Goal: Task Accomplishment & Management: Manage account settings

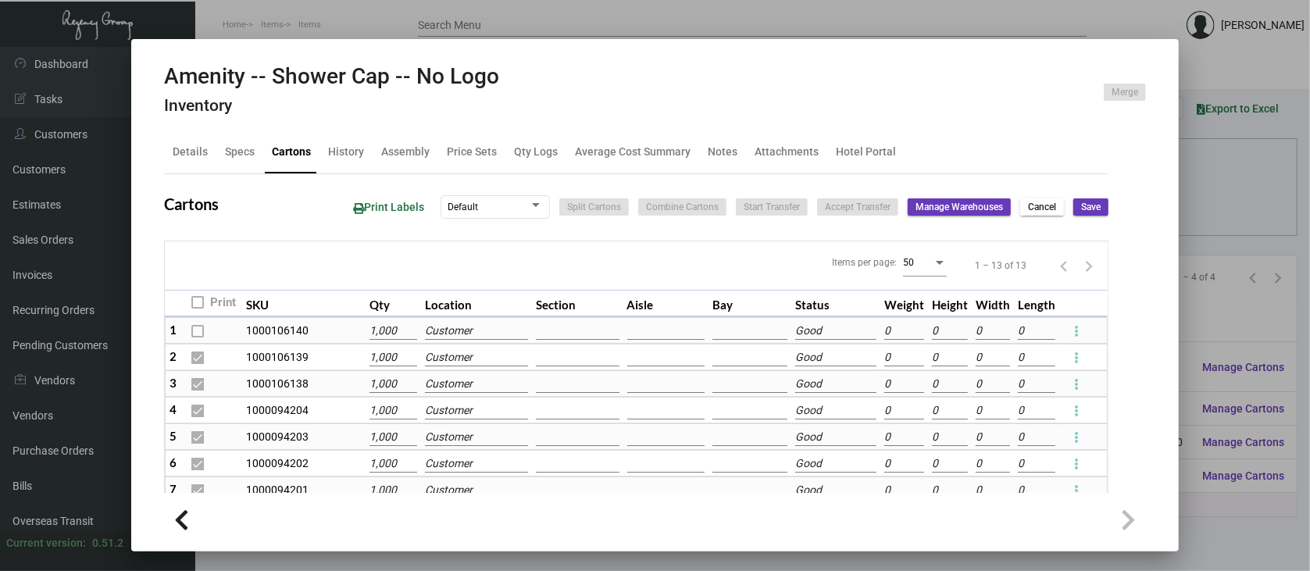
scroll to position [208, 0]
click at [1238, 311] on div at bounding box center [655, 285] width 1310 height 571
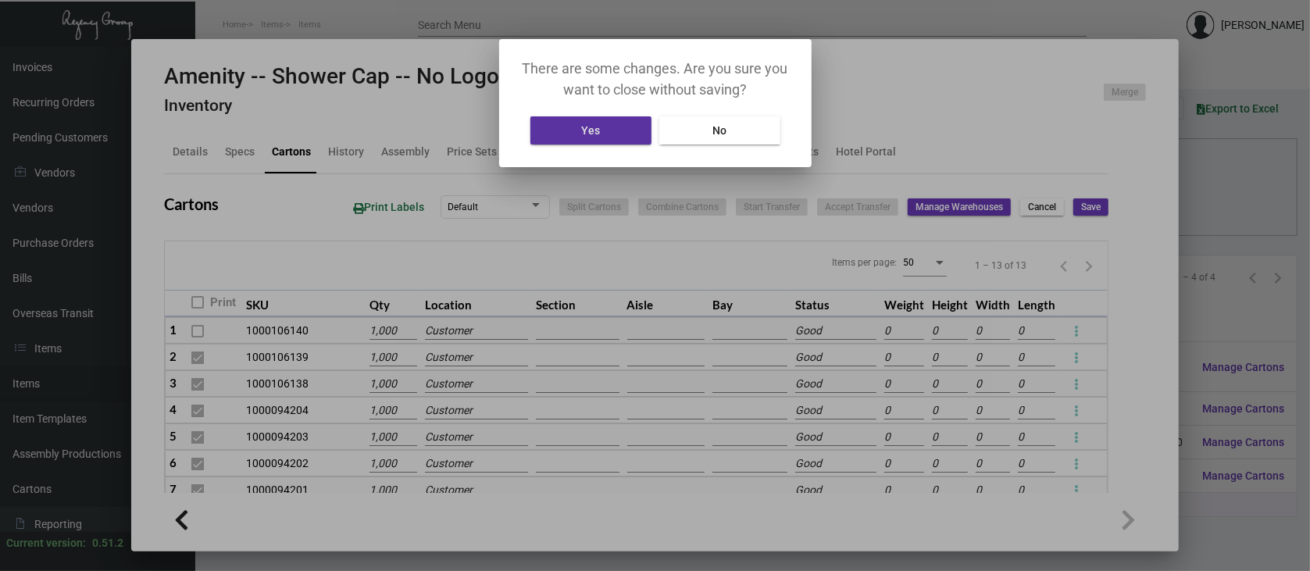
click at [605, 134] on button "Yes" at bounding box center [590, 130] width 121 height 28
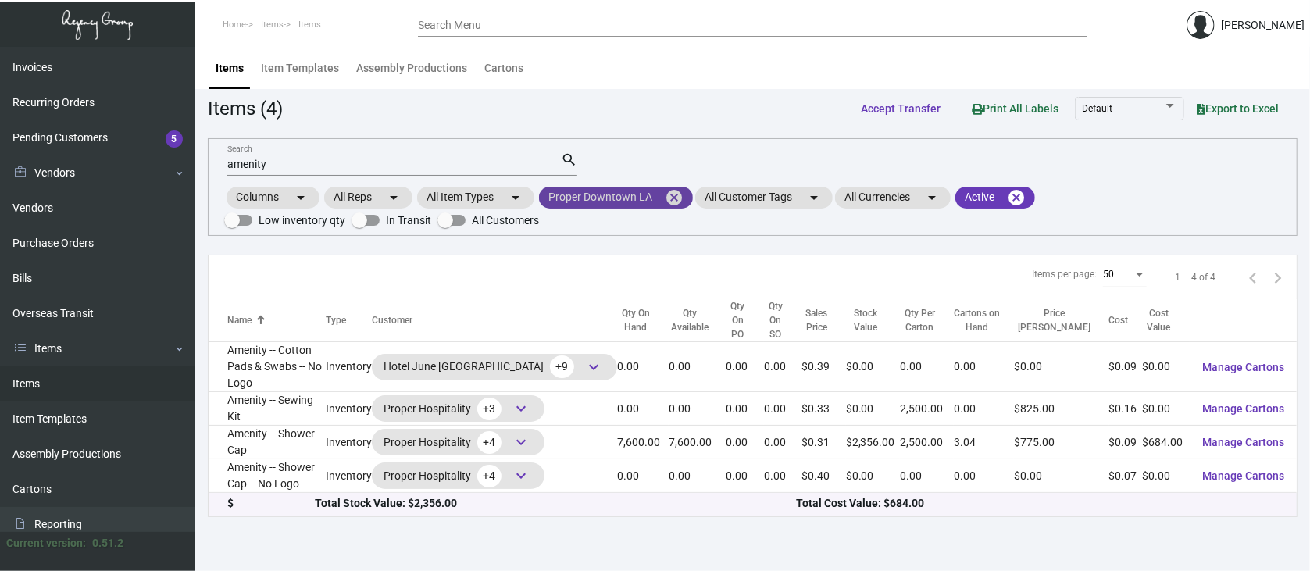
click at [673, 195] on mat-icon "cancel" at bounding box center [674, 197] width 19 height 19
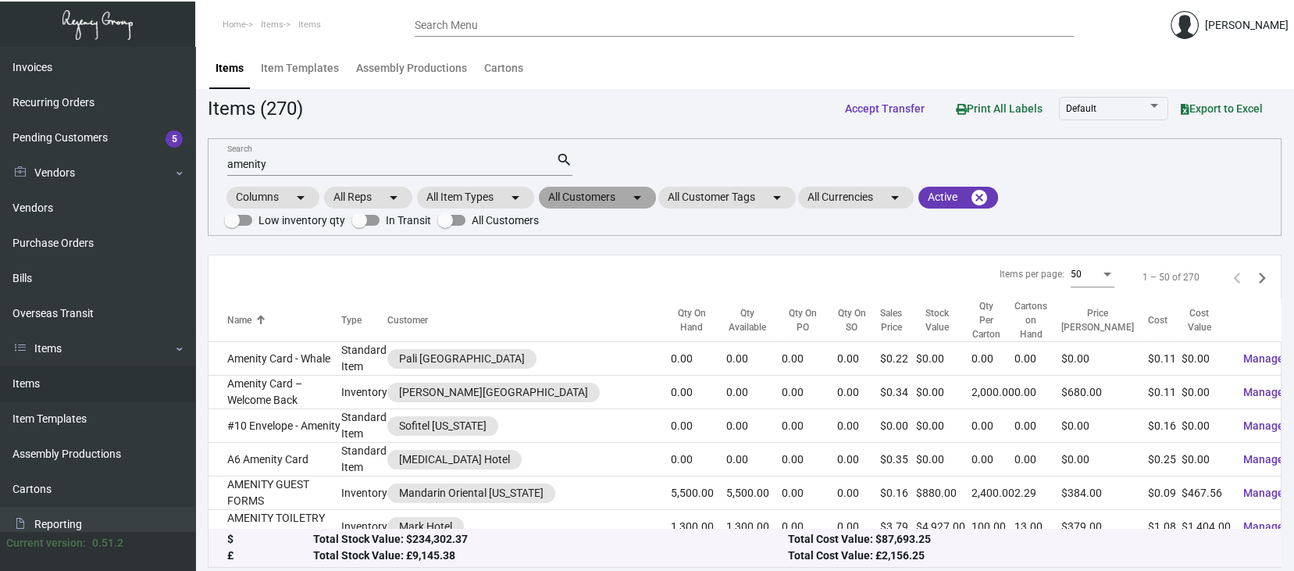
click at [605, 198] on mat-chip "All Customers arrow_drop_down" at bounding box center [597, 198] width 117 height 22
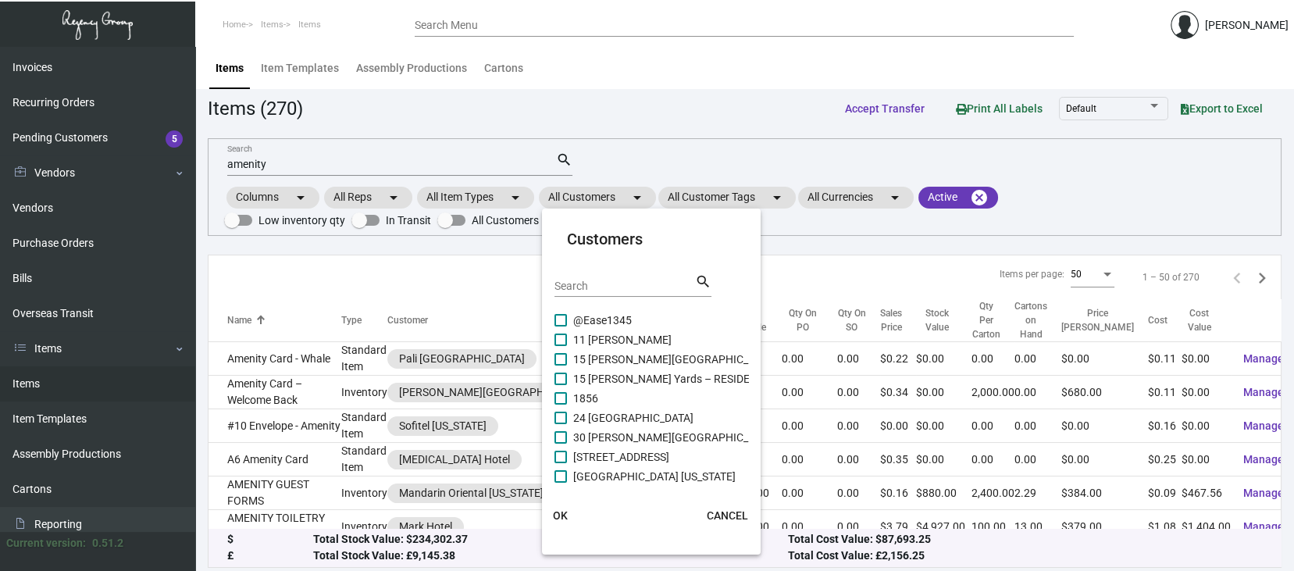
click at [562, 282] on input "Search" at bounding box center [625, 286] width 141 height 12
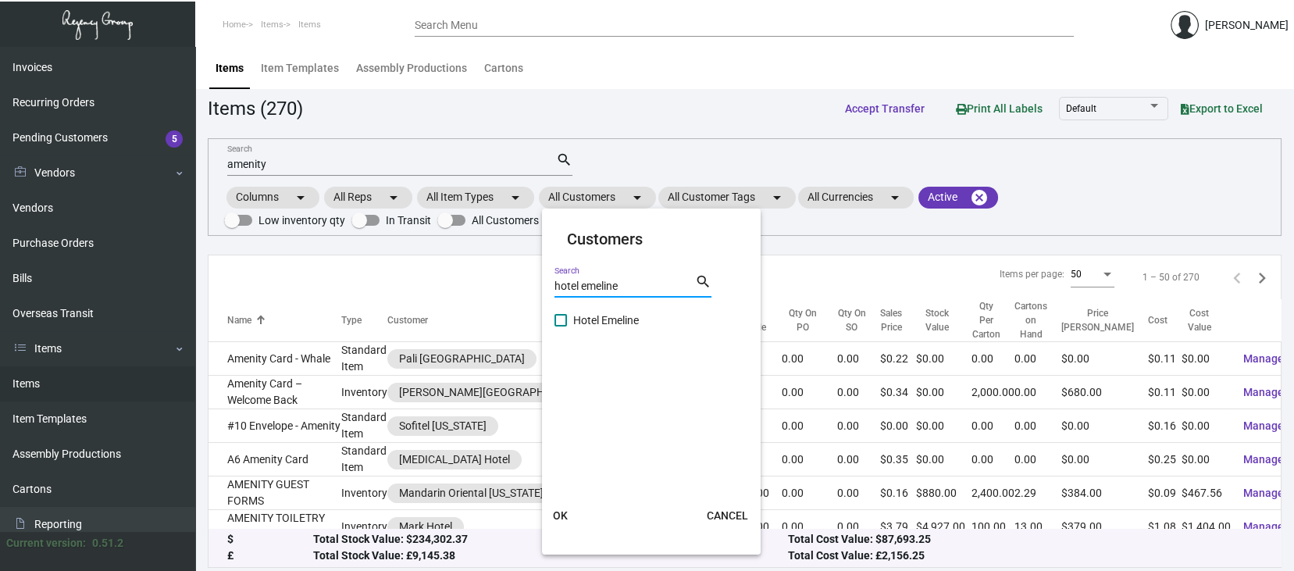
type input "hotel emeline"
click at [553, 316] on mat-card "Customers hotel emeline Search search Hotel Emeline OK CANCEL" at bounding box center [651, 382] width 219 height 334
click at [561, 320] on span at bounding box center [561, 320] width 12 height 12
click at [561, 327] on input "Hotel Emeline" at bounding box center [560, 327] width 1 height 1
checkbox input "true"
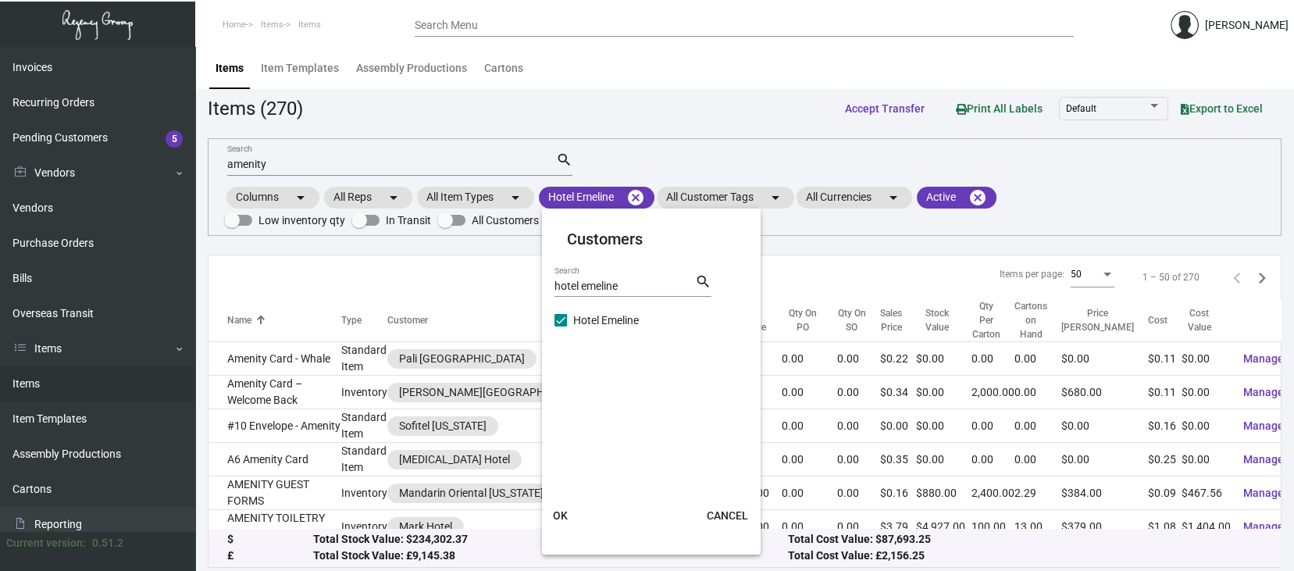
click at [558, 509] on span "OK" at bounding box center [560, 515] width 15 height 12
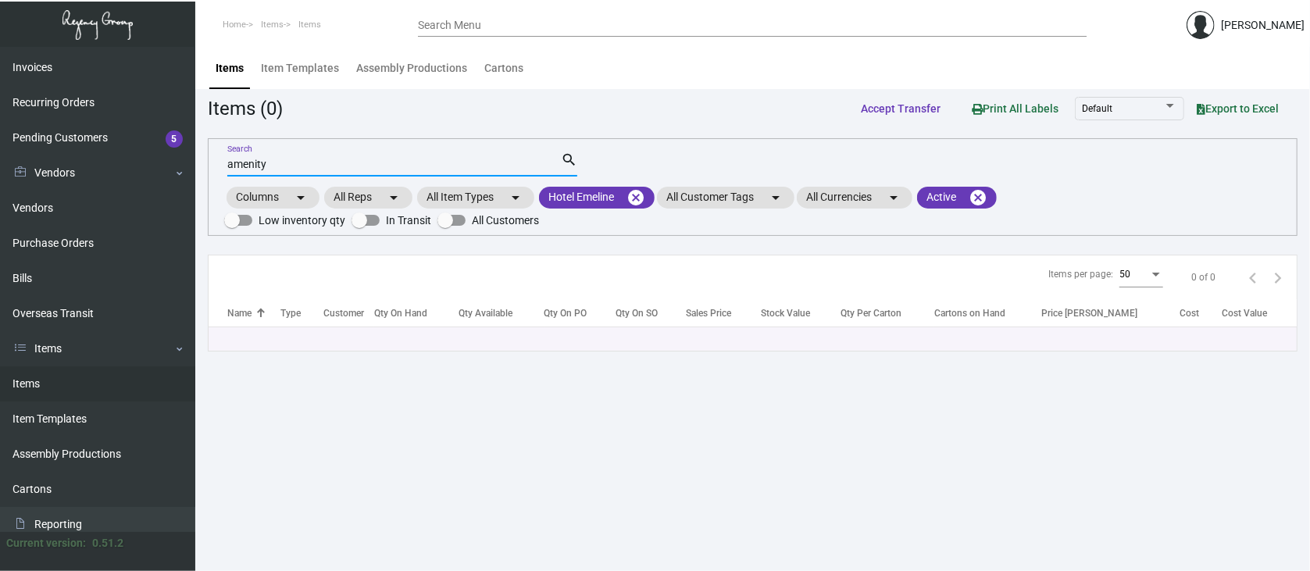
click at [294, 168] on input "amenity" at bounding box center [394, 165] width 334 height 12
type input "a"
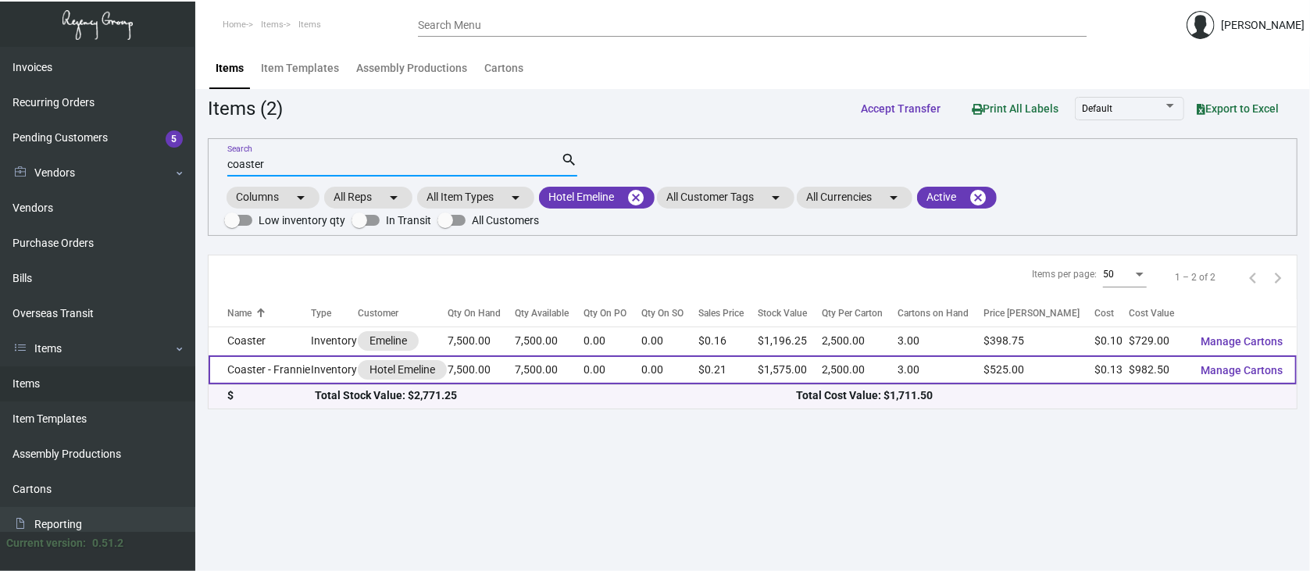
type input "coaster"
click at [1255, 371] on span "Manage Cartons" at bounding box center [1242, 370] width 82 height 12
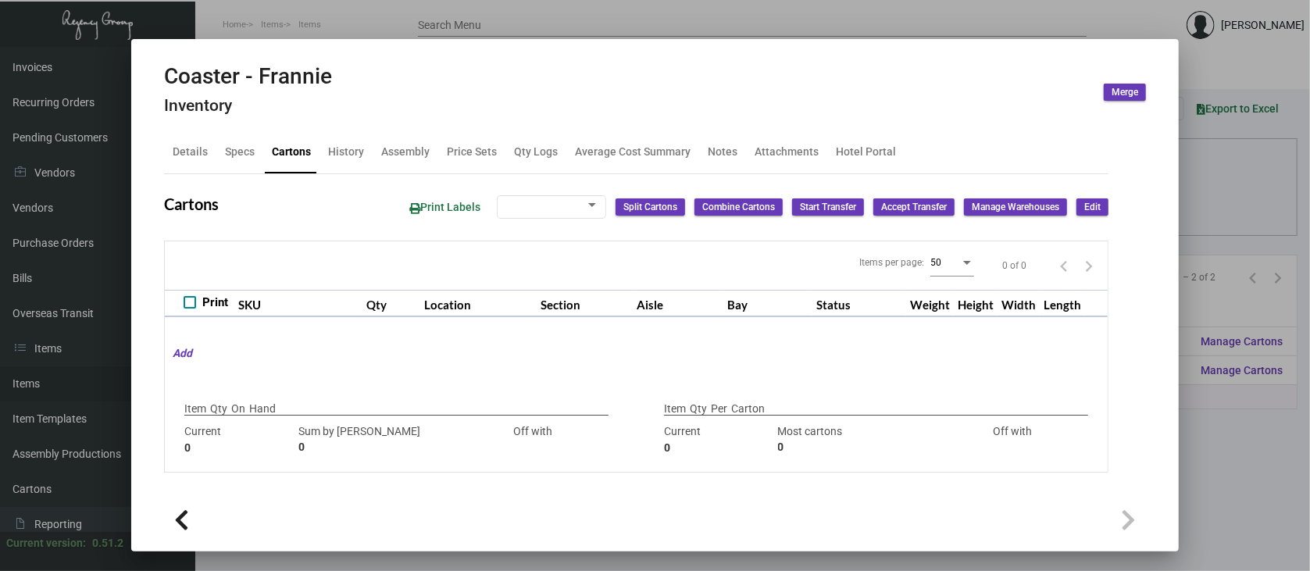
type input "7,500"
type input "7500"
type input "0"
type input "2,500"
type input "2500"
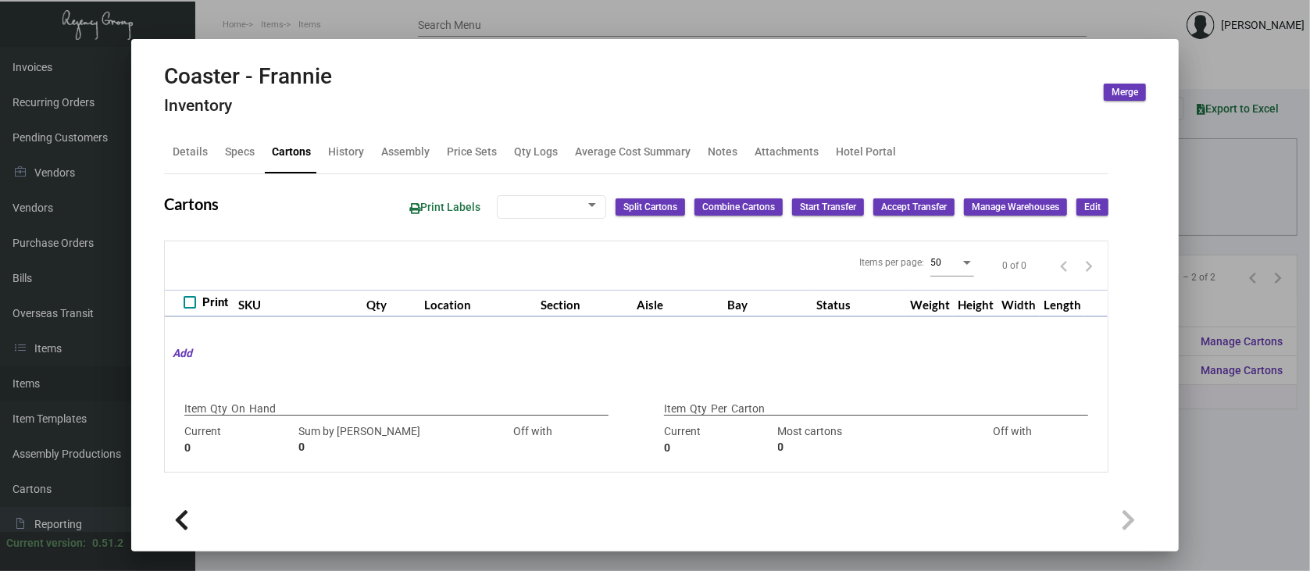
type input "0"
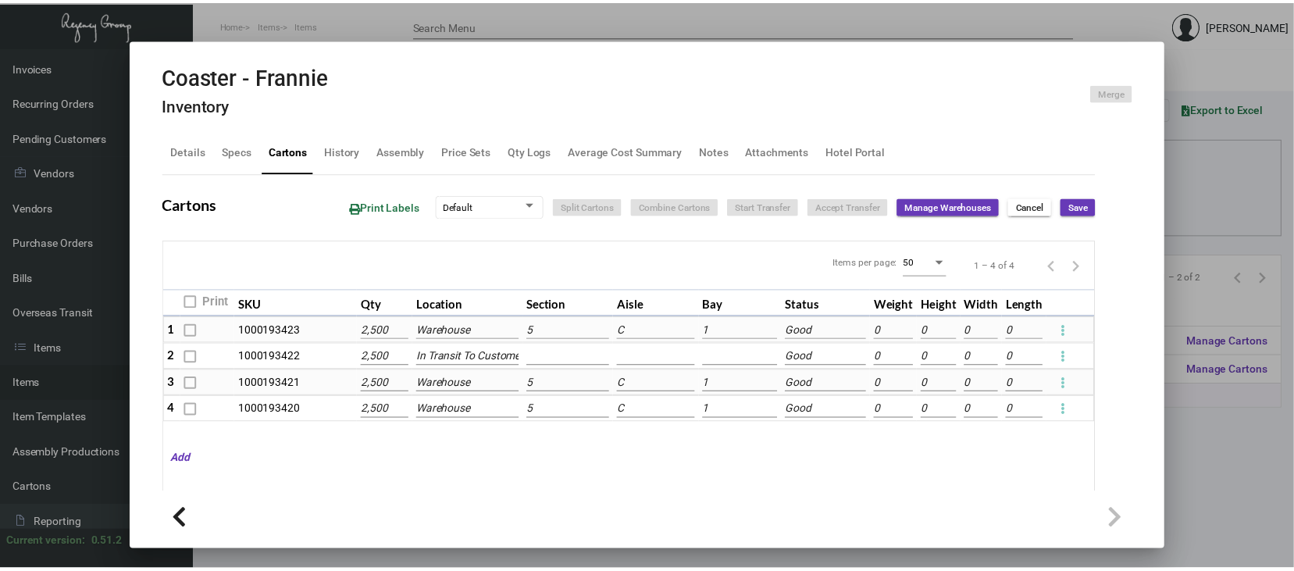
scroll to position [104, 0]
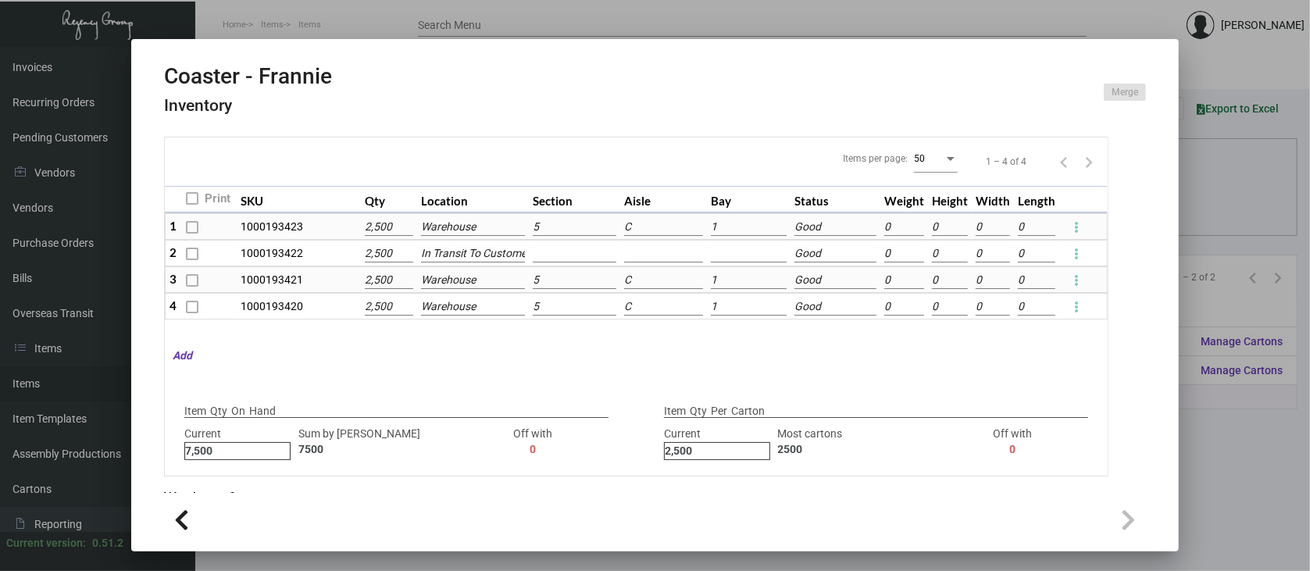
click at [1294, 453] on div at bounding box center [655, 285] width 1310 height 571
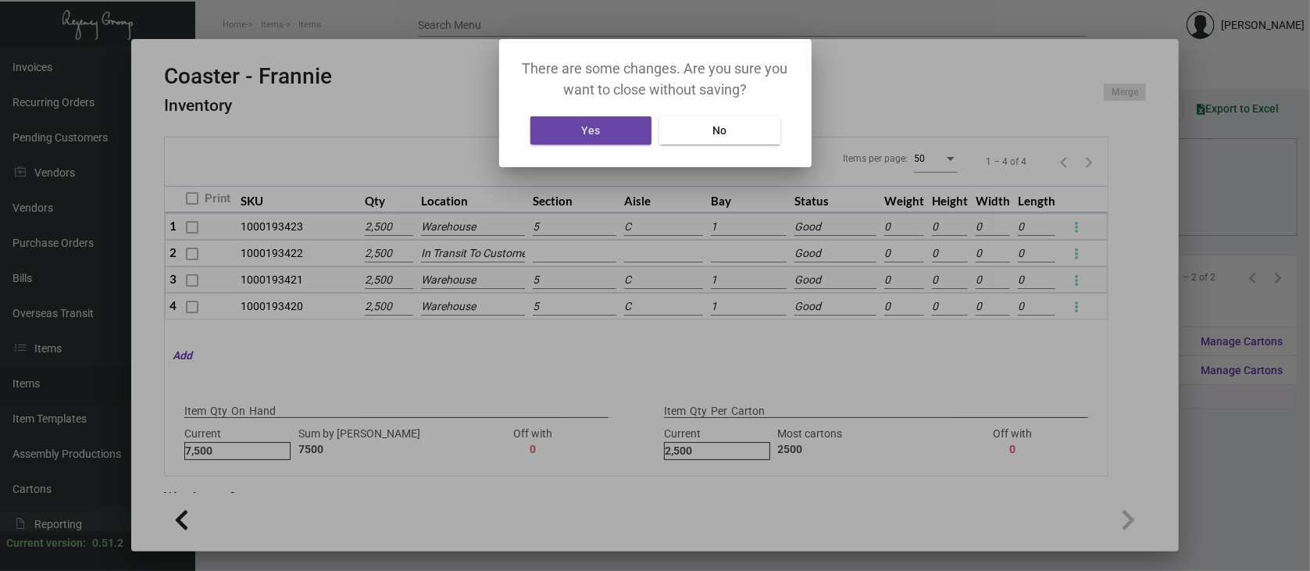
click at [623, 126] on button "Yes" at bounding box center [590, 130] width 121 height 28
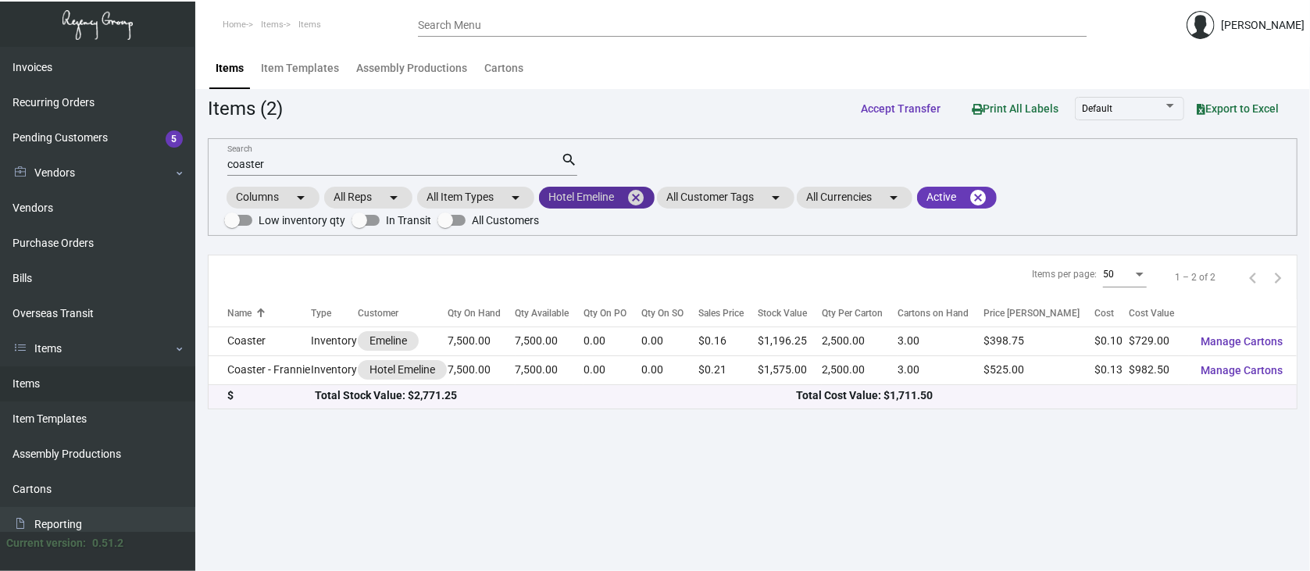
click at [637, 197] on mat-icon "cancel" at bounding box center [636, 197] width 19 height 19
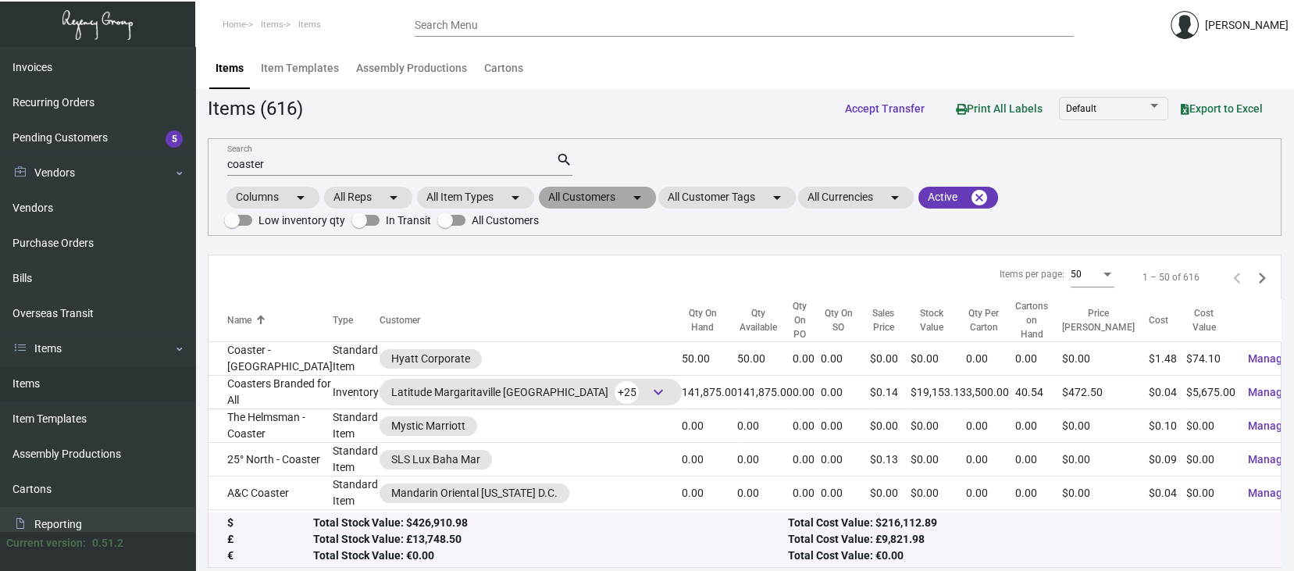
click at [594, 191] on mat-chip "All Customers arrow_drop_down" at bounding box center [597, 198] width 117 height 22
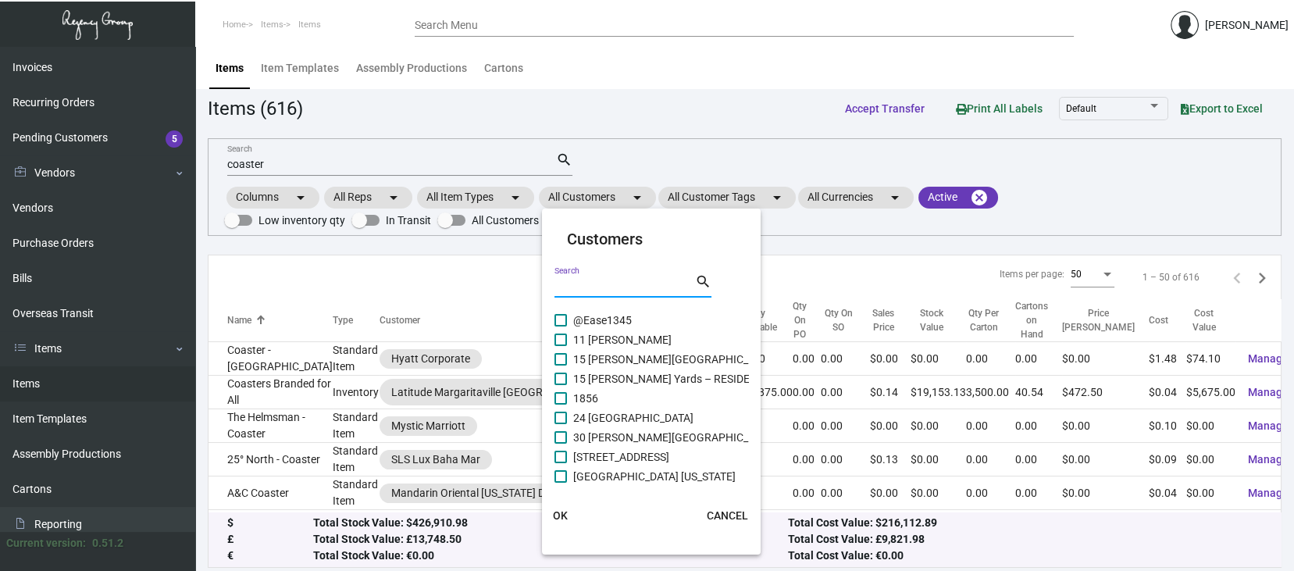
click at [579, 281] on input "Search" at bounding box center [625, 286] width 141 height 12
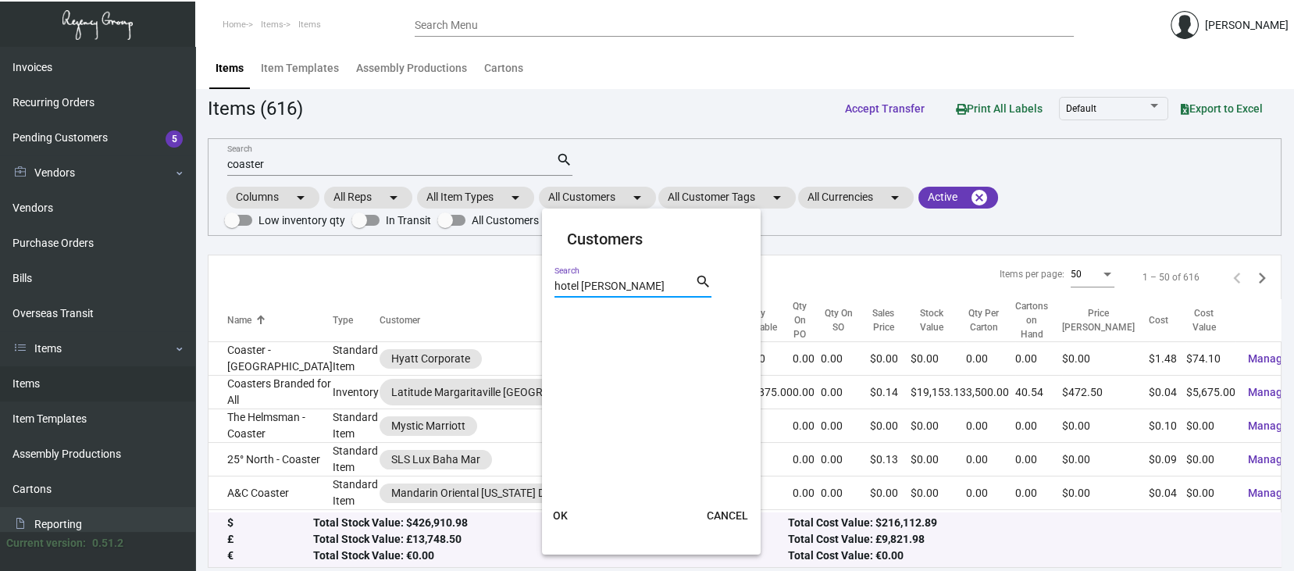
click at [579, 284] on input "hotel [PERSON_NAME]" at bounding box center [625, 286] width 141 height 12
click at [596, 280] on input "[PERSON_NAME]" at bounding box center [625, 286] width 141 height 12
click at [603, 291] on input "[PERSON_NAME]" at bounding box center [625, 286] width 141 height 12
type input "N"
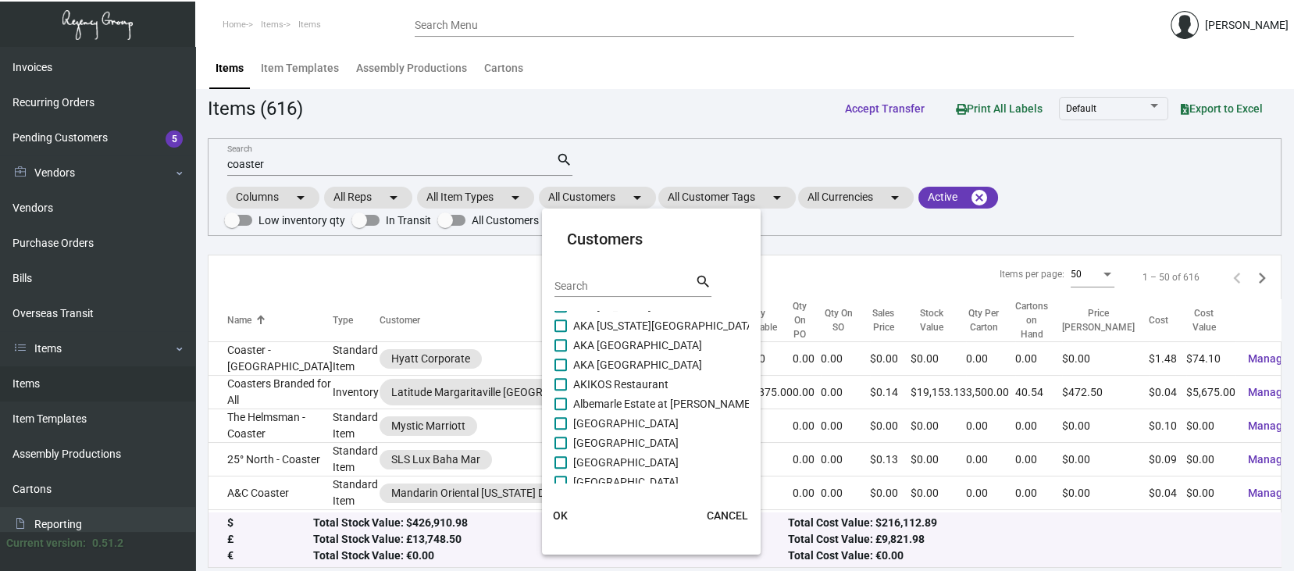
scroll to position [1875, 0]
click at [750, 461] on mat-card "Customers Search search AKA [GEOGRAPHIC_DATA] AKA Tribeca AKA [GEOGRAPHIC_DATA]…" at bounding box center [651, 382] width 219 height 334
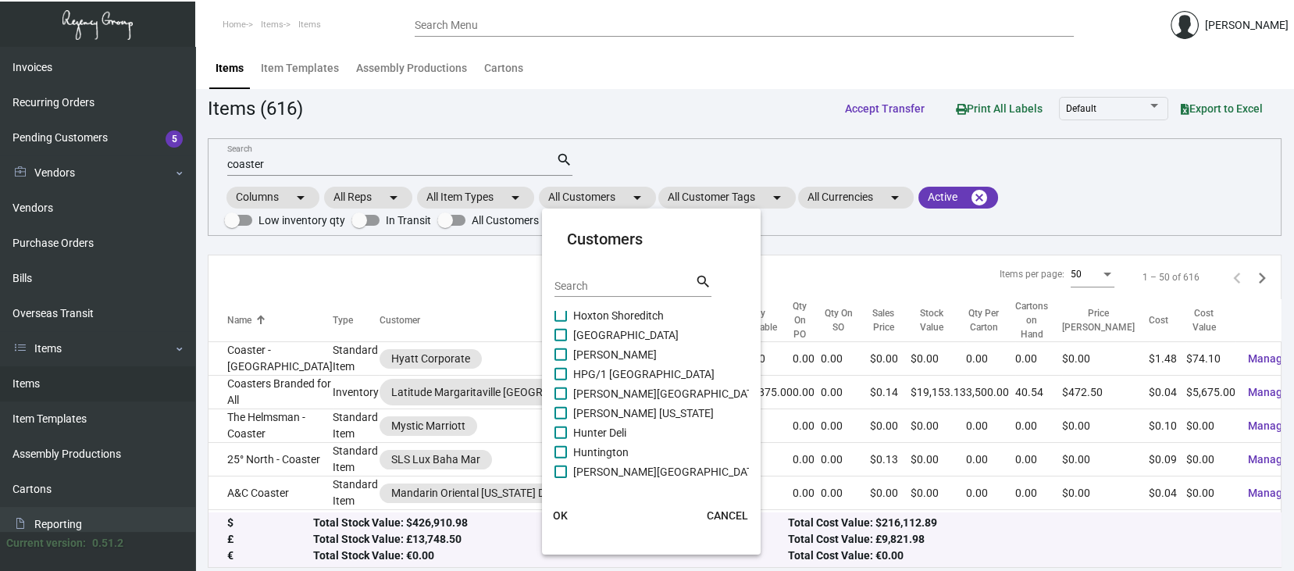
click at [748, 464] on mat-card "Customers Search search [GEOGRAPHIC_DATA][PERSON_NAME][GEOGRAPHIC_DATA][GEOGRAP…" at bounding box center [651, 382] width 219 height 334
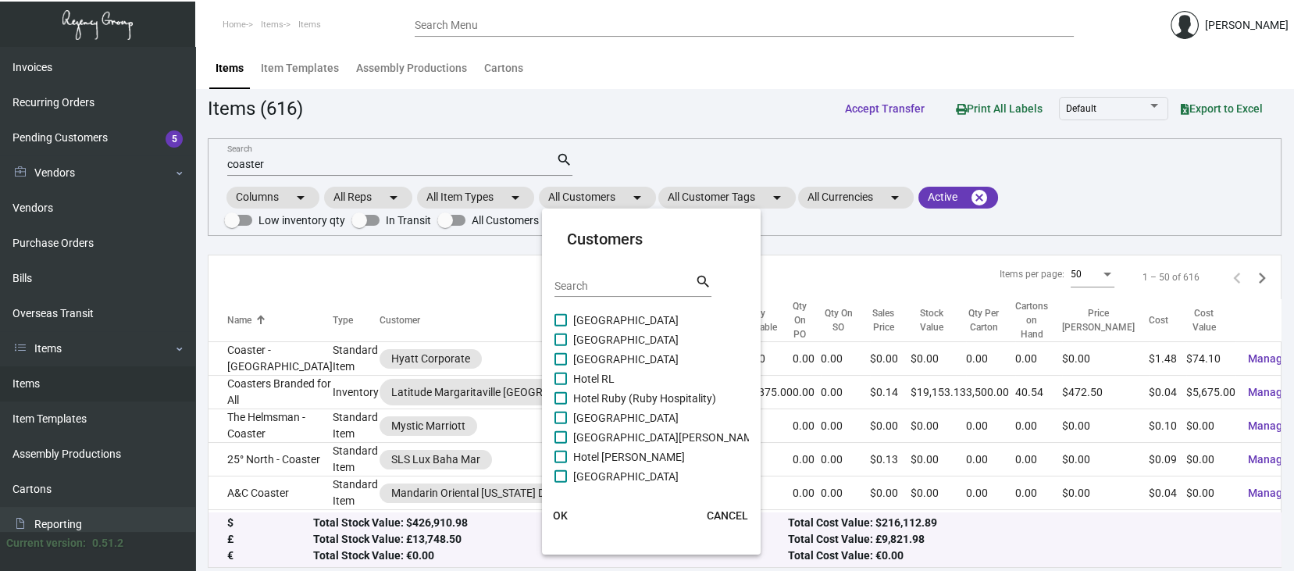
scroll to position [9650, 0]
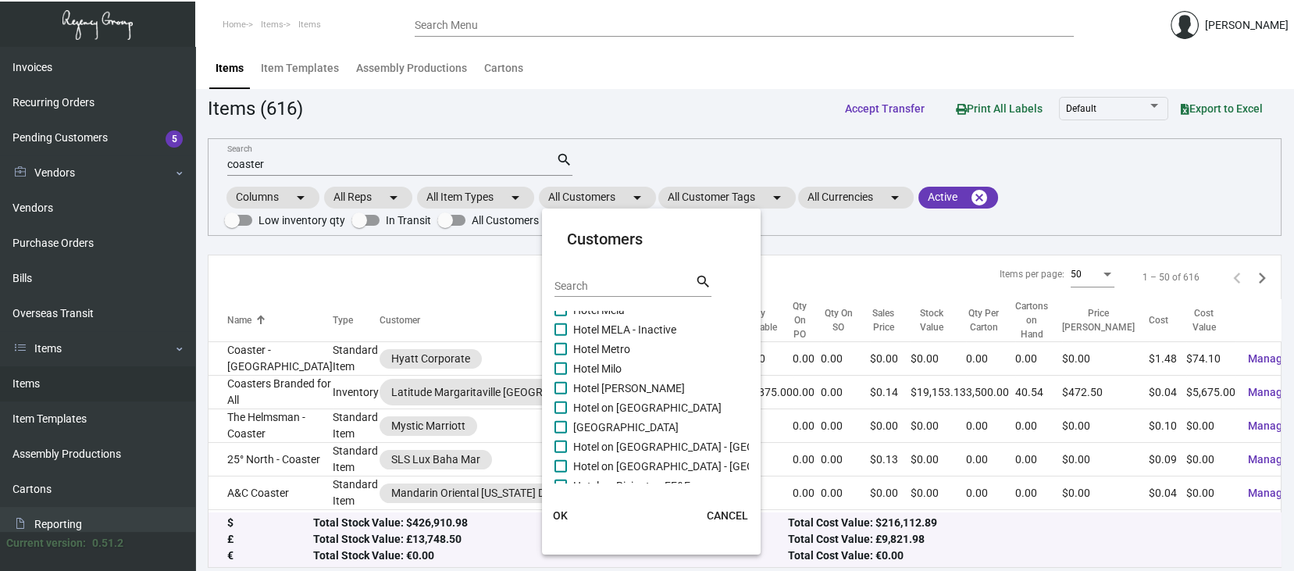
click at [576, 278] on div "Search" at bounding box center [625, 285] width 141 height 24
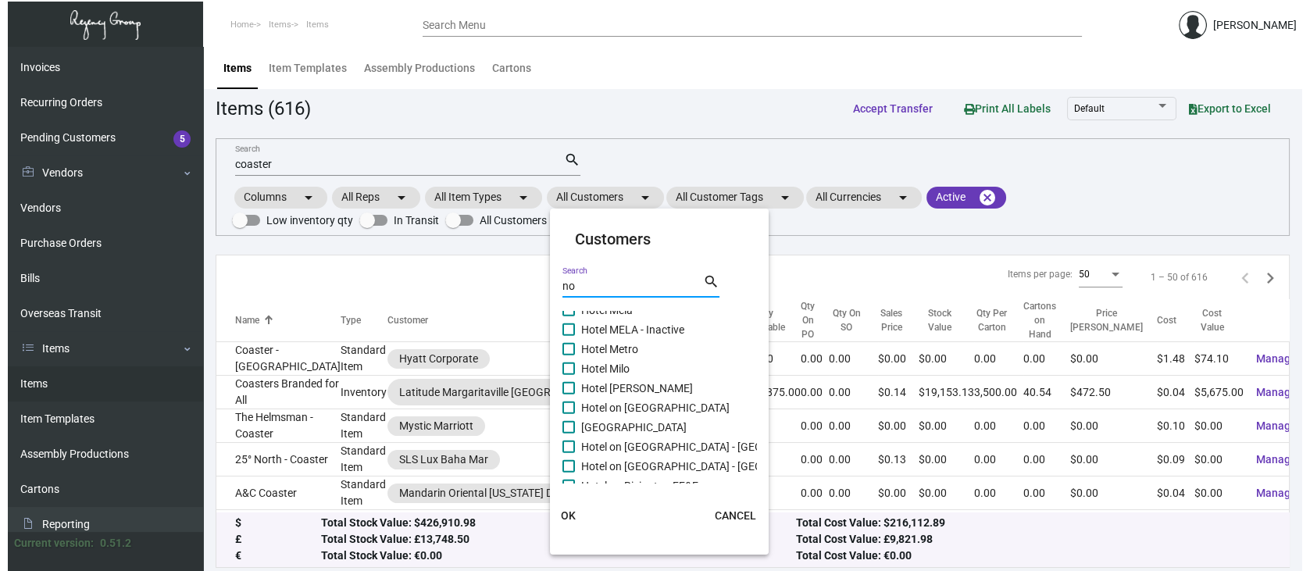
scroll to position [0, 0]
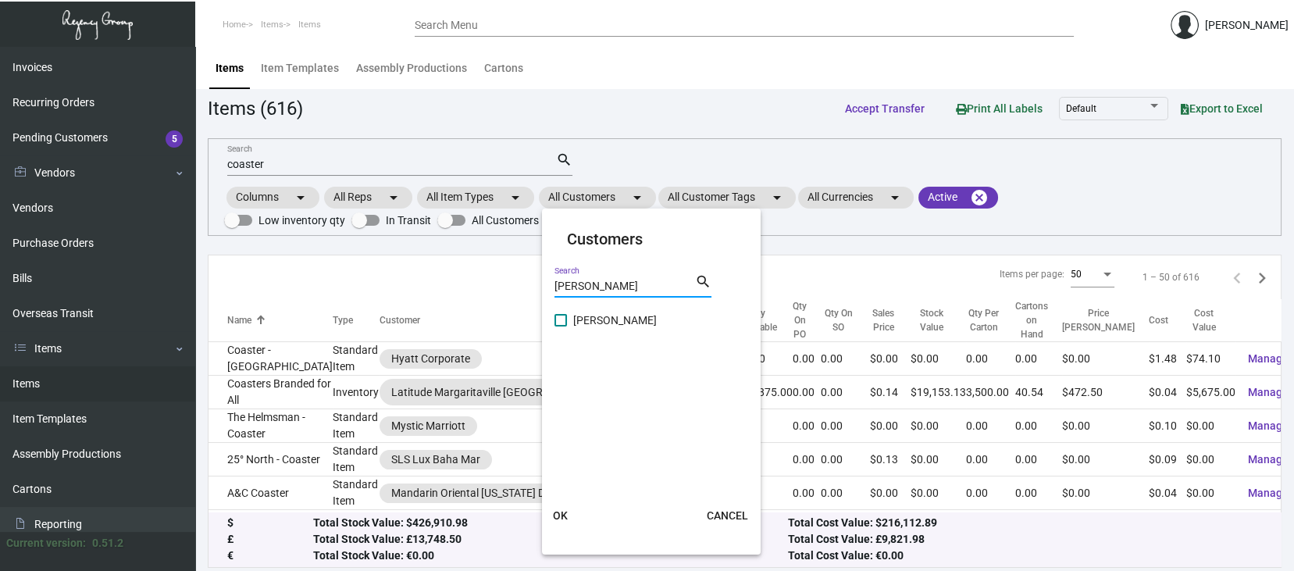
type input "[PERSON_NAME]"
click at [562, 321] on span at bounding box center [561, 320] width 12 height 12
click at [561, 327] on input "[PERSON_NAME]" at bounding box center [560, 327] width 1 height 1
checkbox input "true"
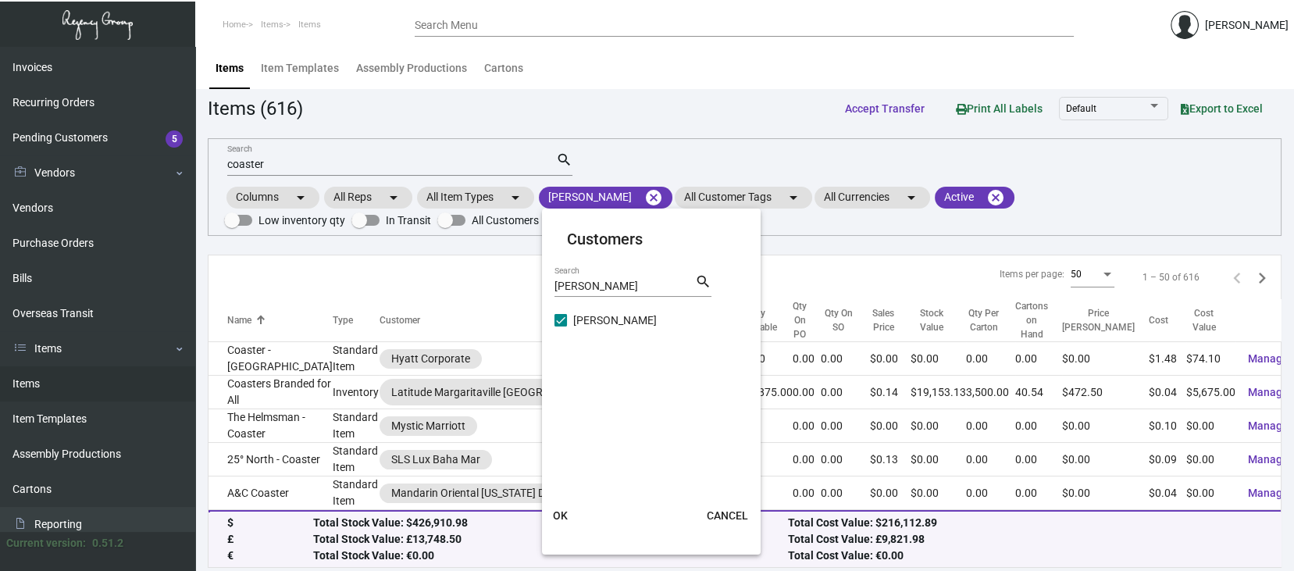
click at [562, 512] on span "OK" at bounding box center [560, 515] width 15 height 12
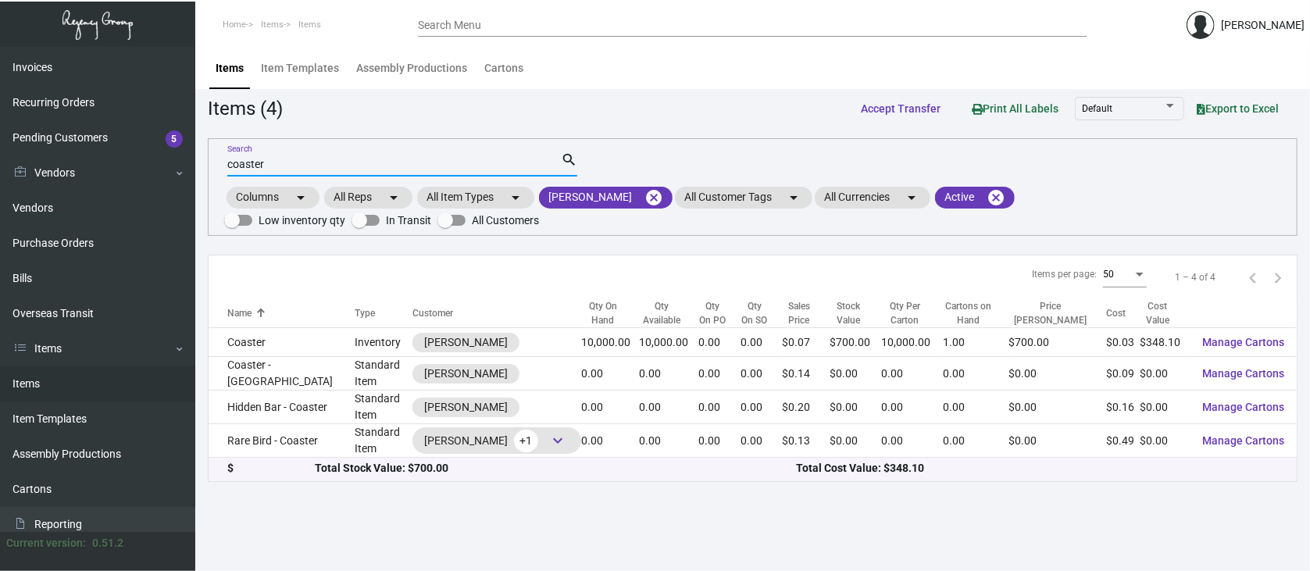
click at [287, 163] on input "coaster" at bounding box center [394, 165] width 334 height 12
type input "c"
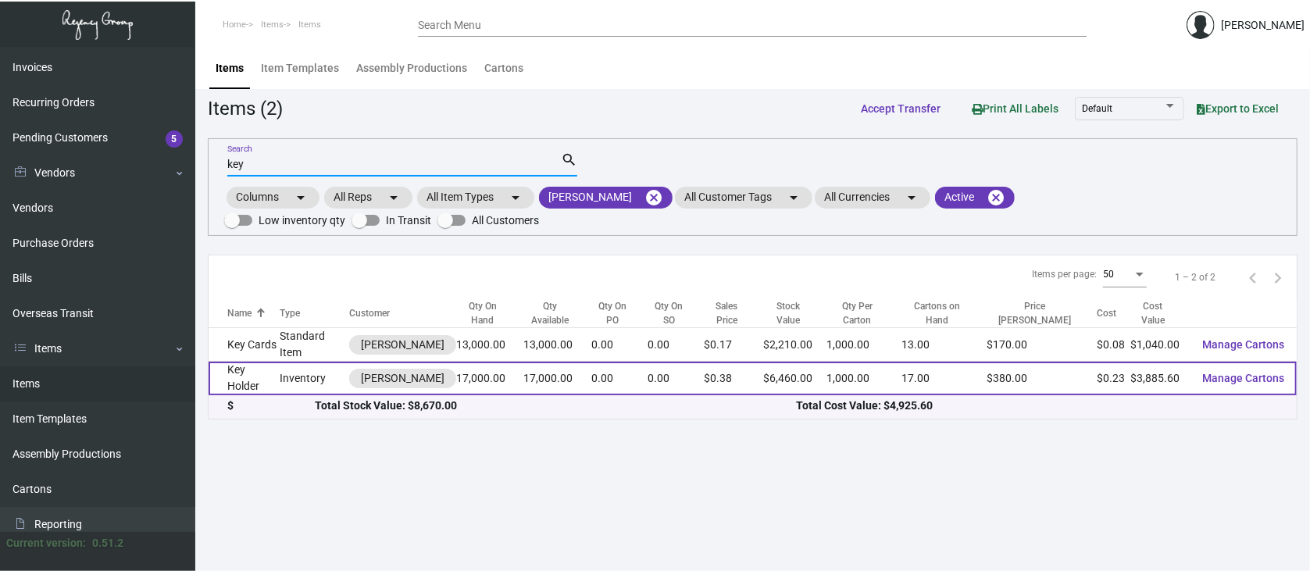
type input "key"
click at [1250, 373] on span "Manage Cartons" at bounding box center [1243, 378] width 82 height 12
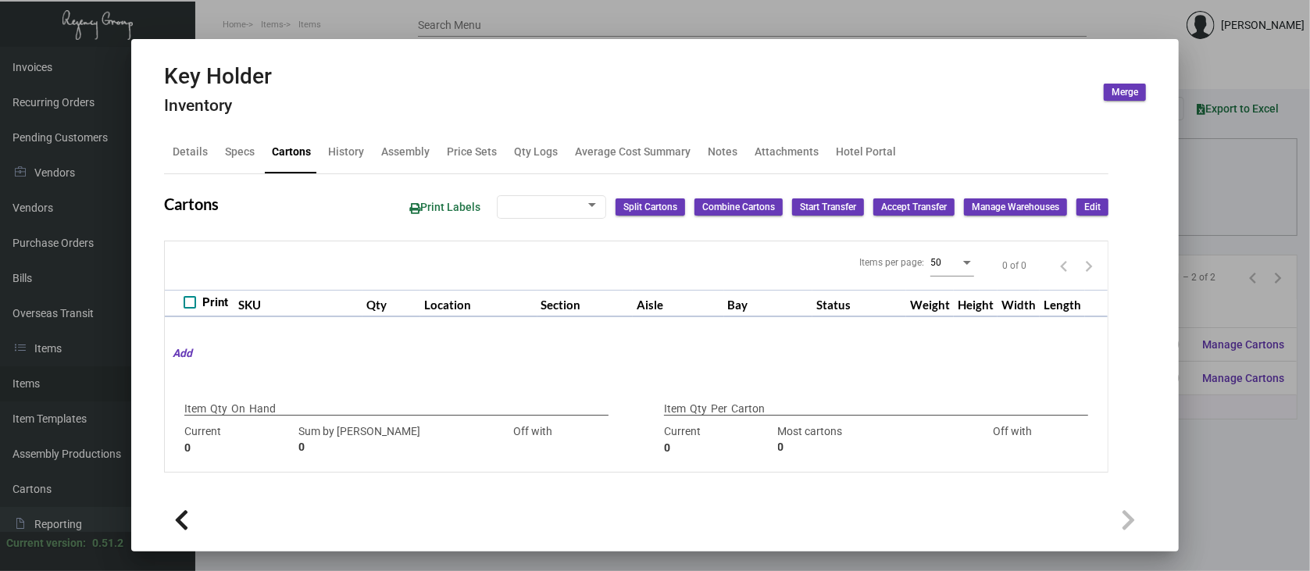
type input "17,000"
type input "34000"
type input "-17000"
type input "1,000"
type input "17000"
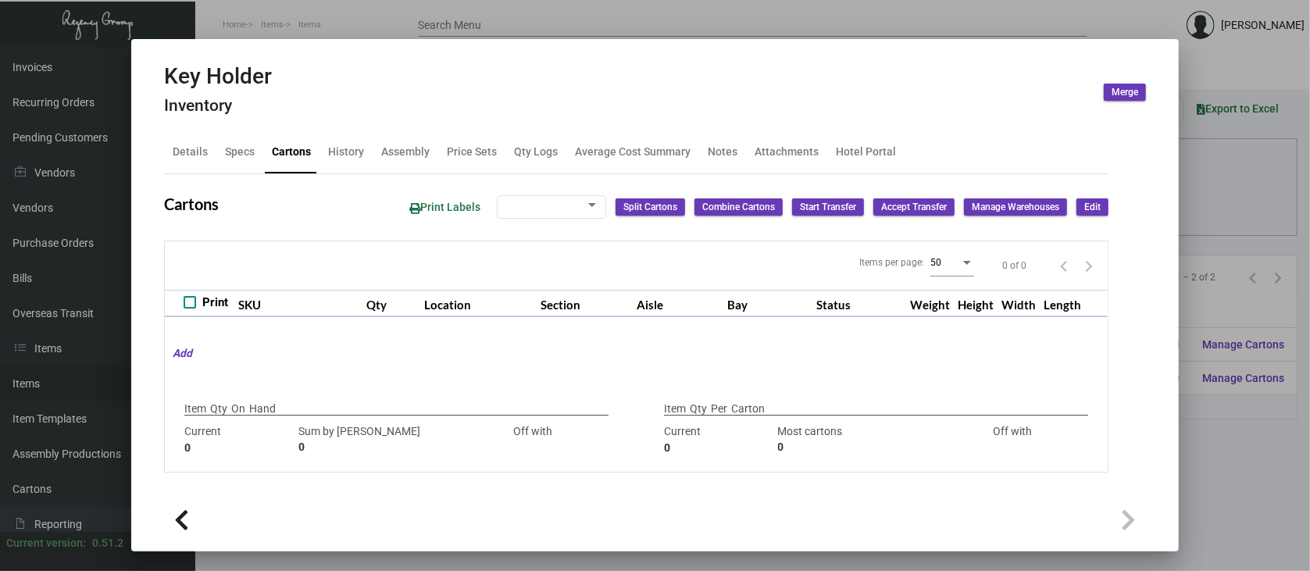
type input "-16000"
